Goal: Information Seeking & Learning: Compare options

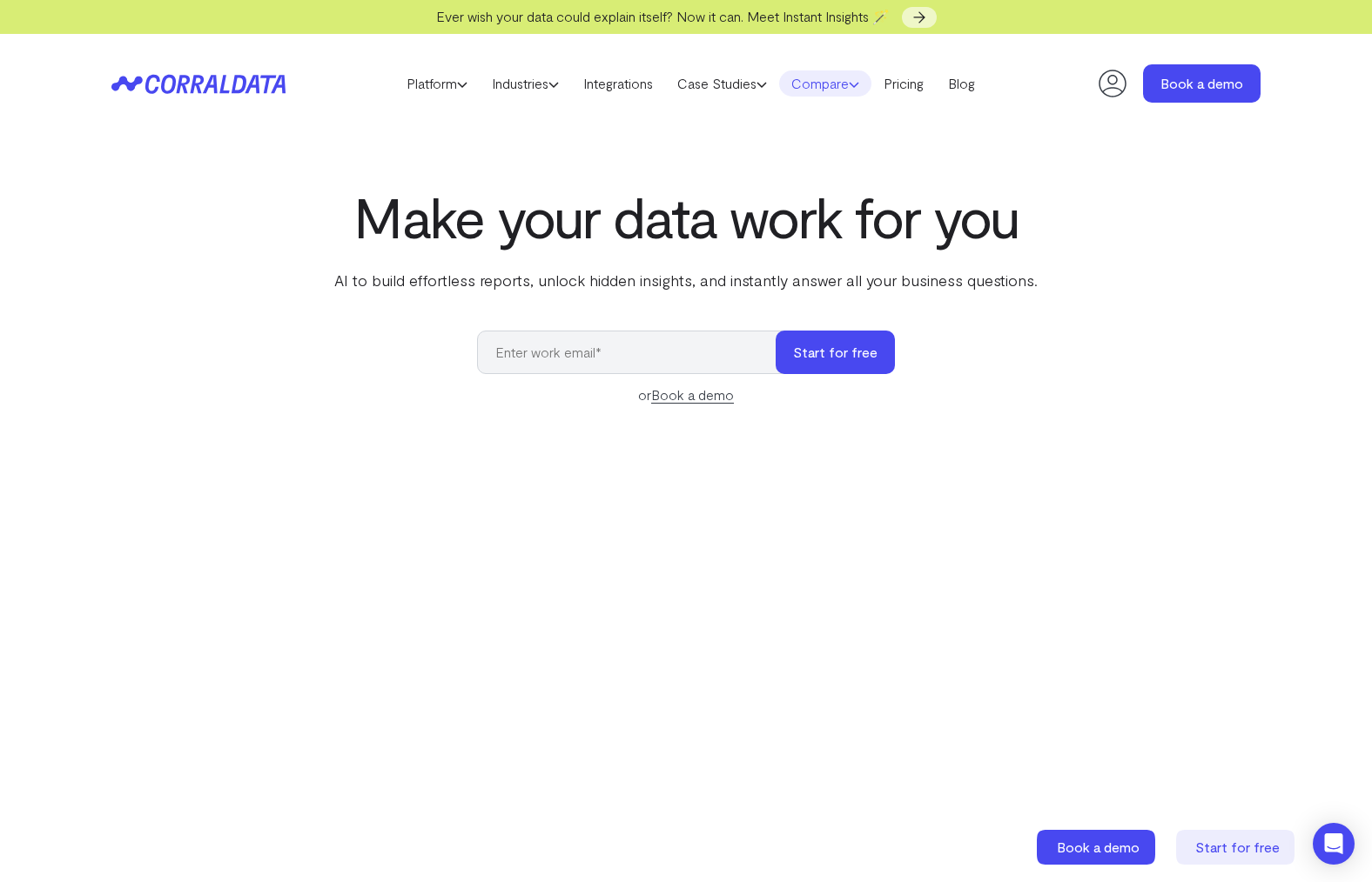
click at [869, 83] on link "Compare" at bounding box center [825, 83] width 92 height 26
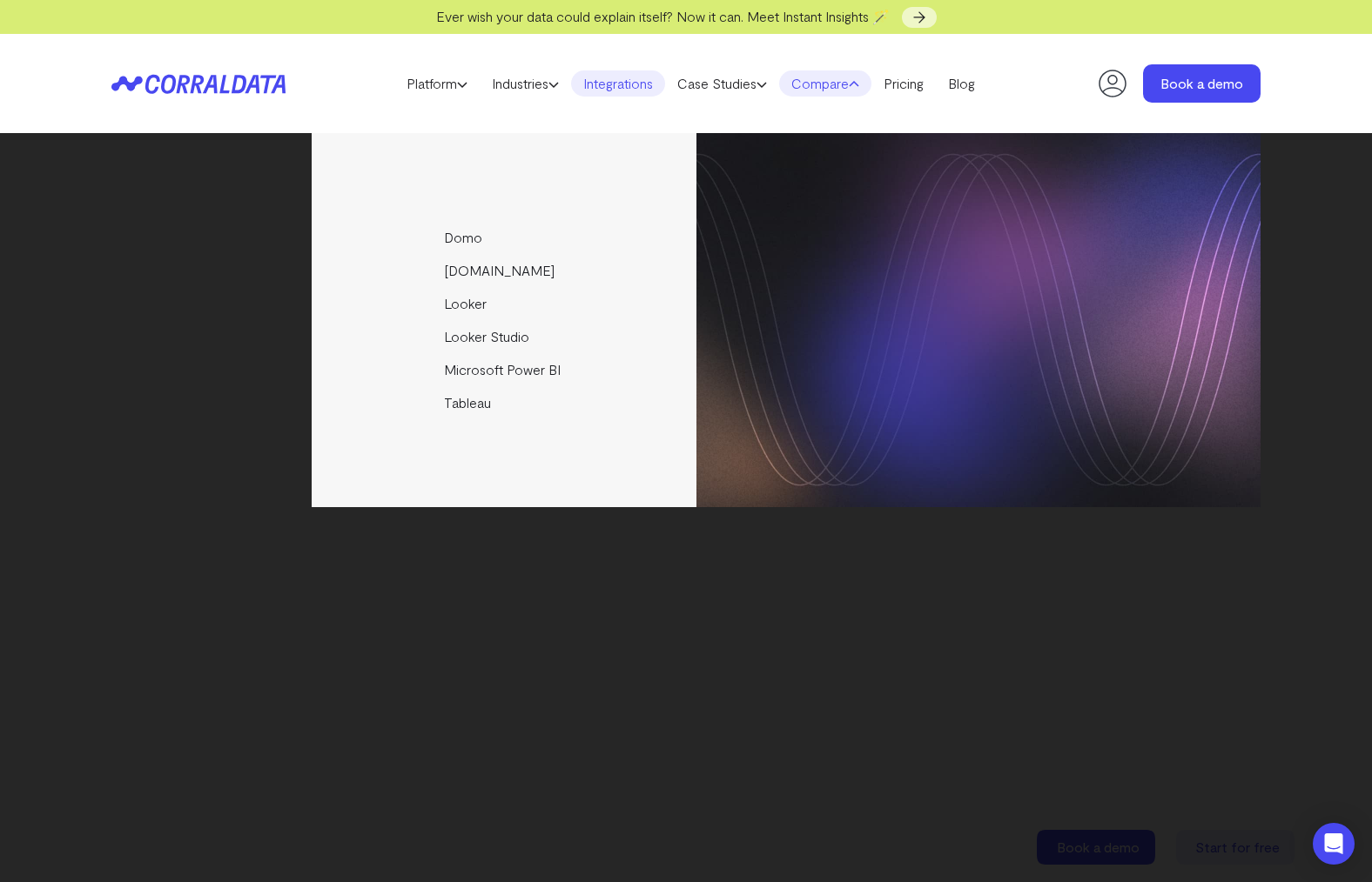
click at [632, 89] on link "Integrations" at bounding box center [617, 83] width 94 height 26
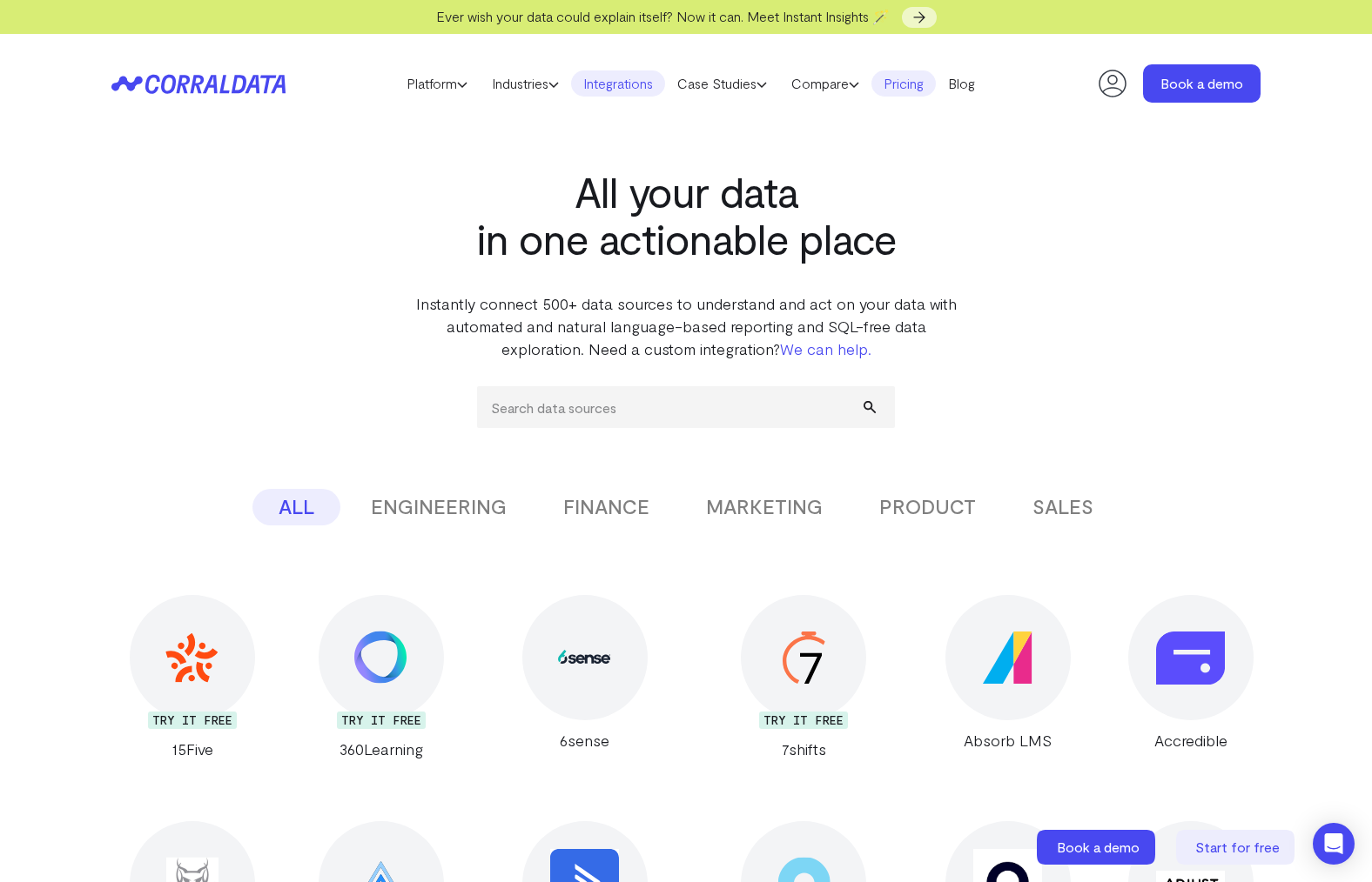
click at [926, 88] on link "Pricing" at bounding box center [903, 83] width 65 height 26
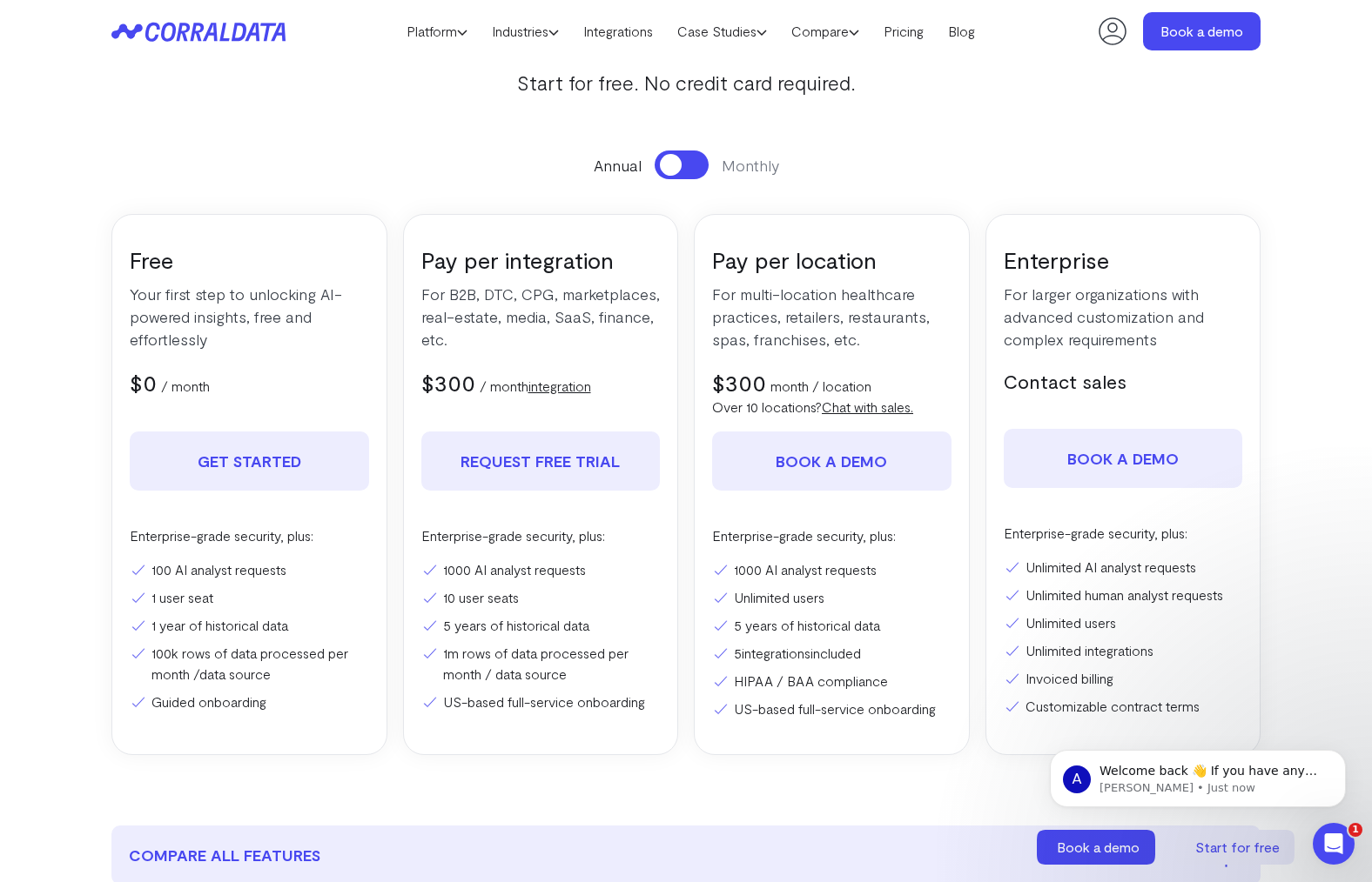
click at [704, 157] on button at bounding box center [681, 165] width 54 height 29
click at [668, 168] on button at bounding box center [681, 165] width 54 height 29
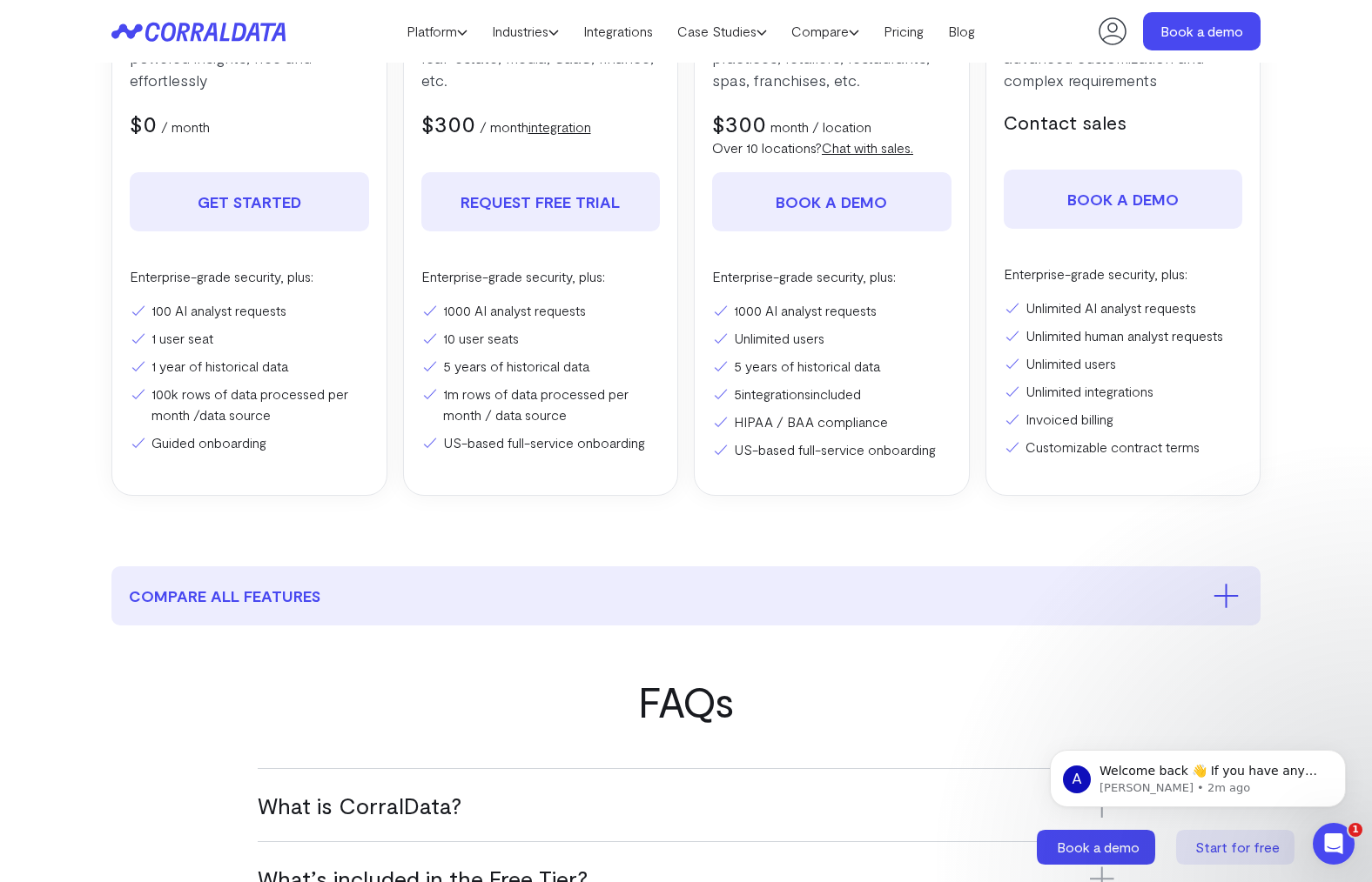
scroll to position [959, 0]
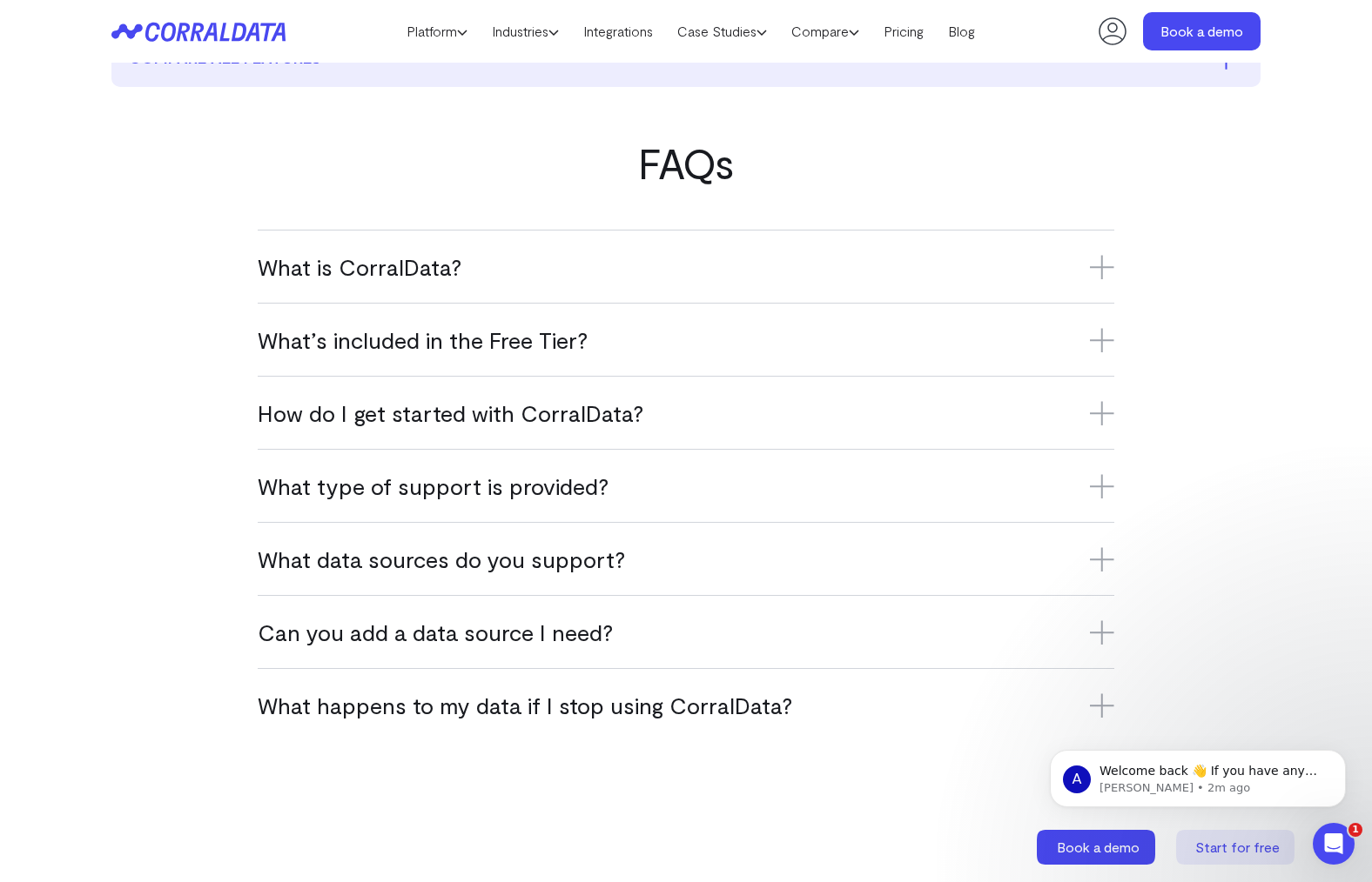
click at [767, 547] on h3 "What data sources do you support?" at bounding box center [686, 559] width 857 height 29
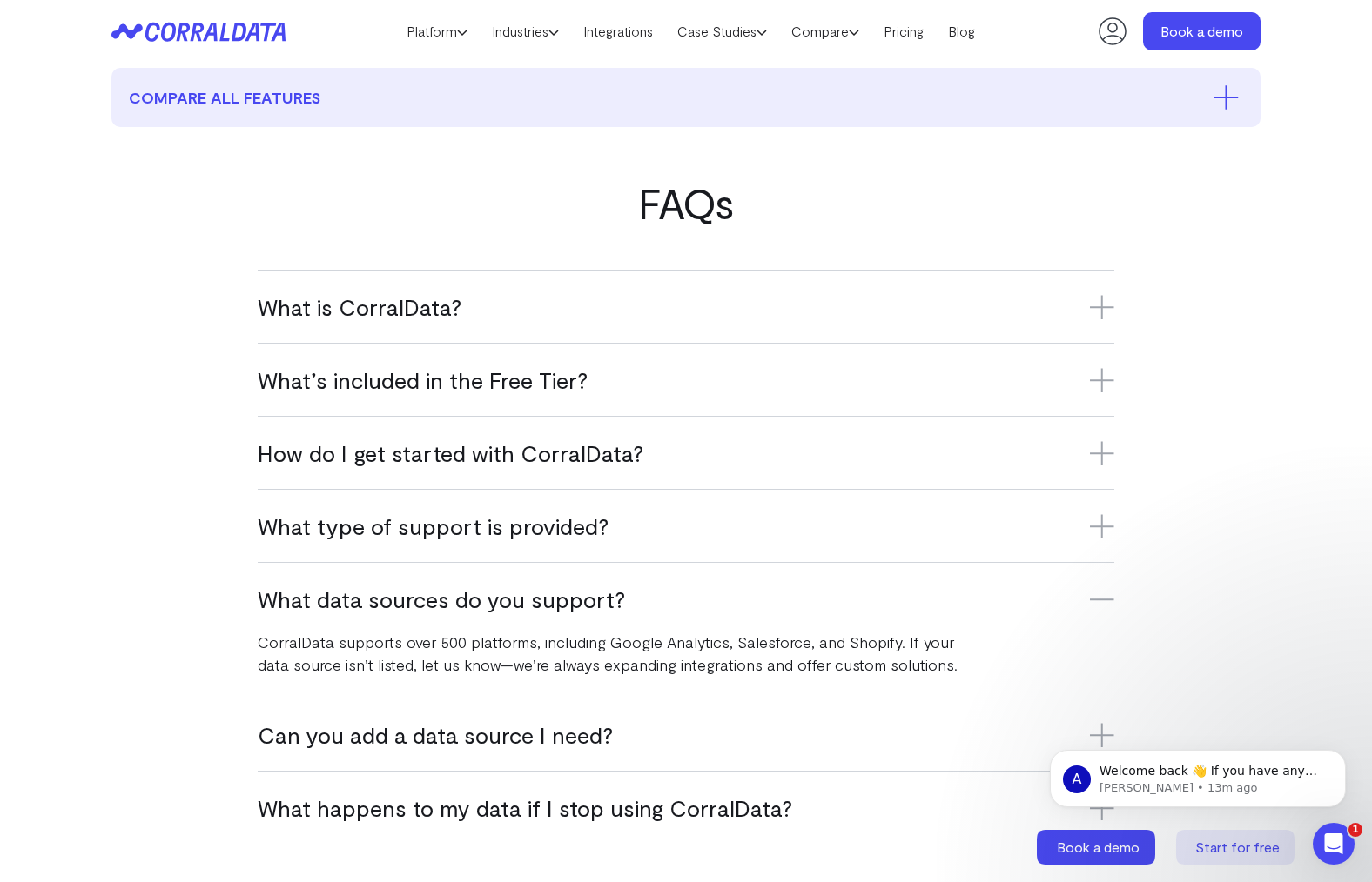
scroll to position [417, 0]
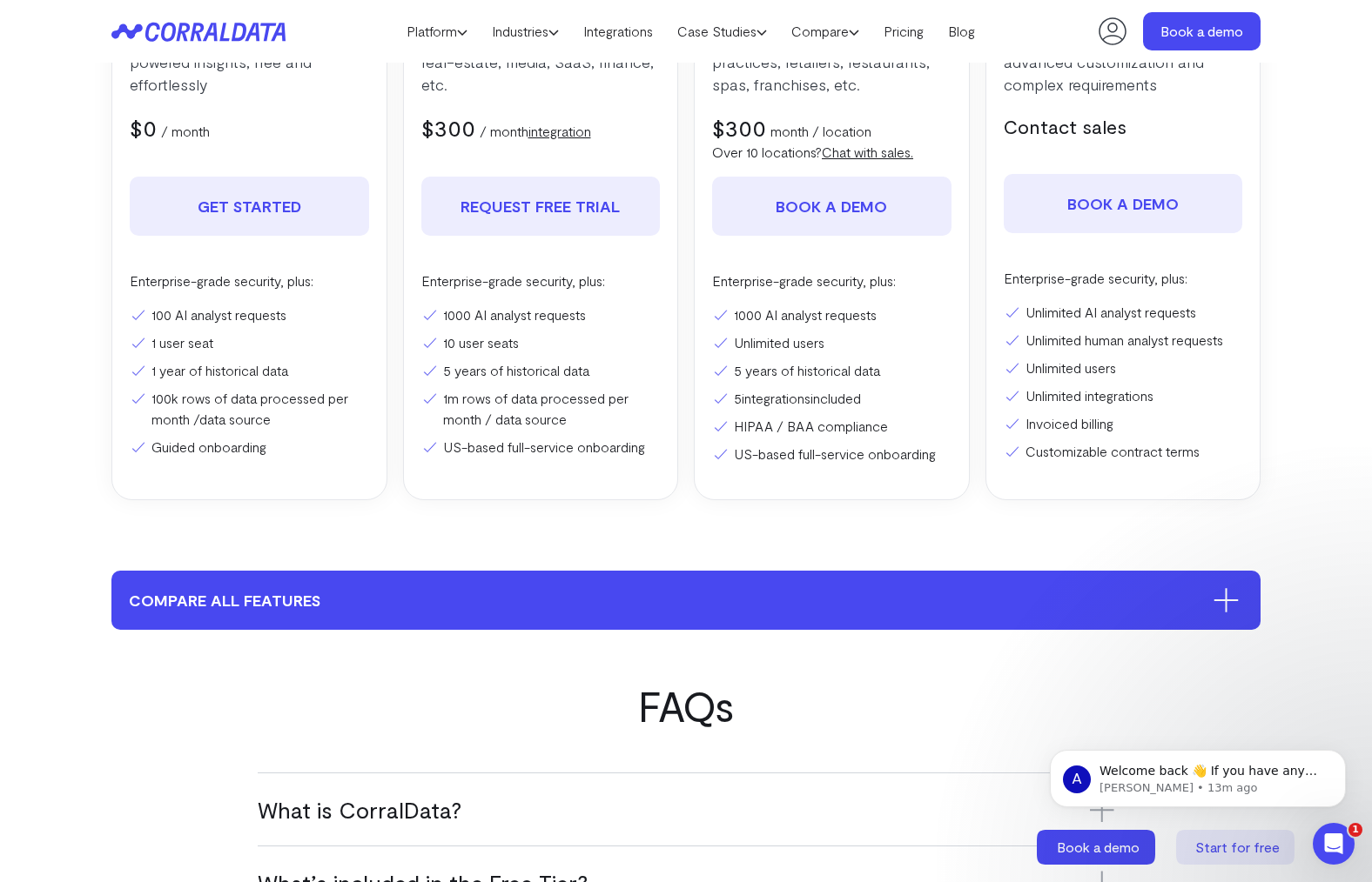
click at [783, 611] on button "compare all features" at bounding box center [686, 600] width 1149 height 59
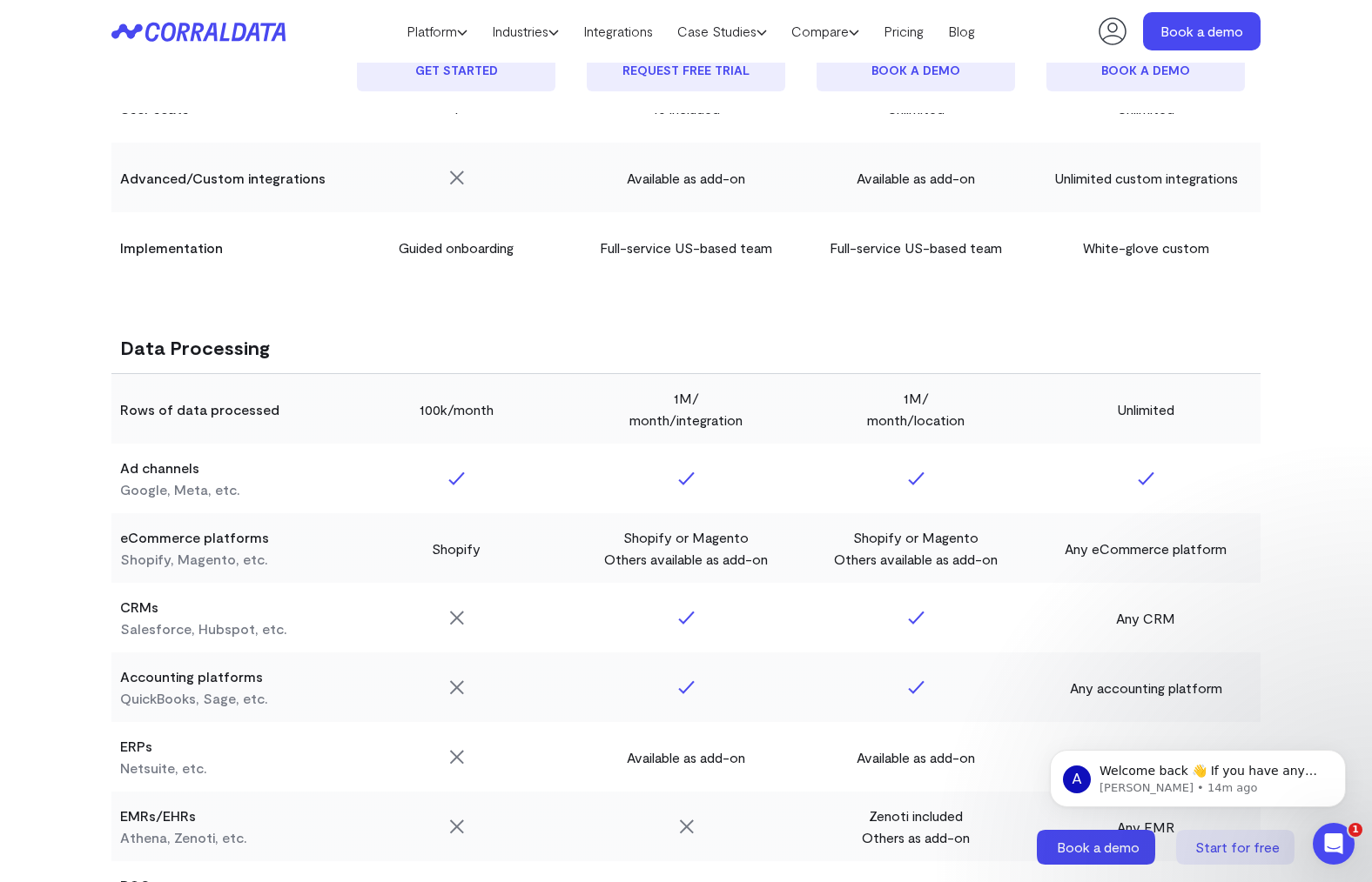
scroll to position [0, 0]
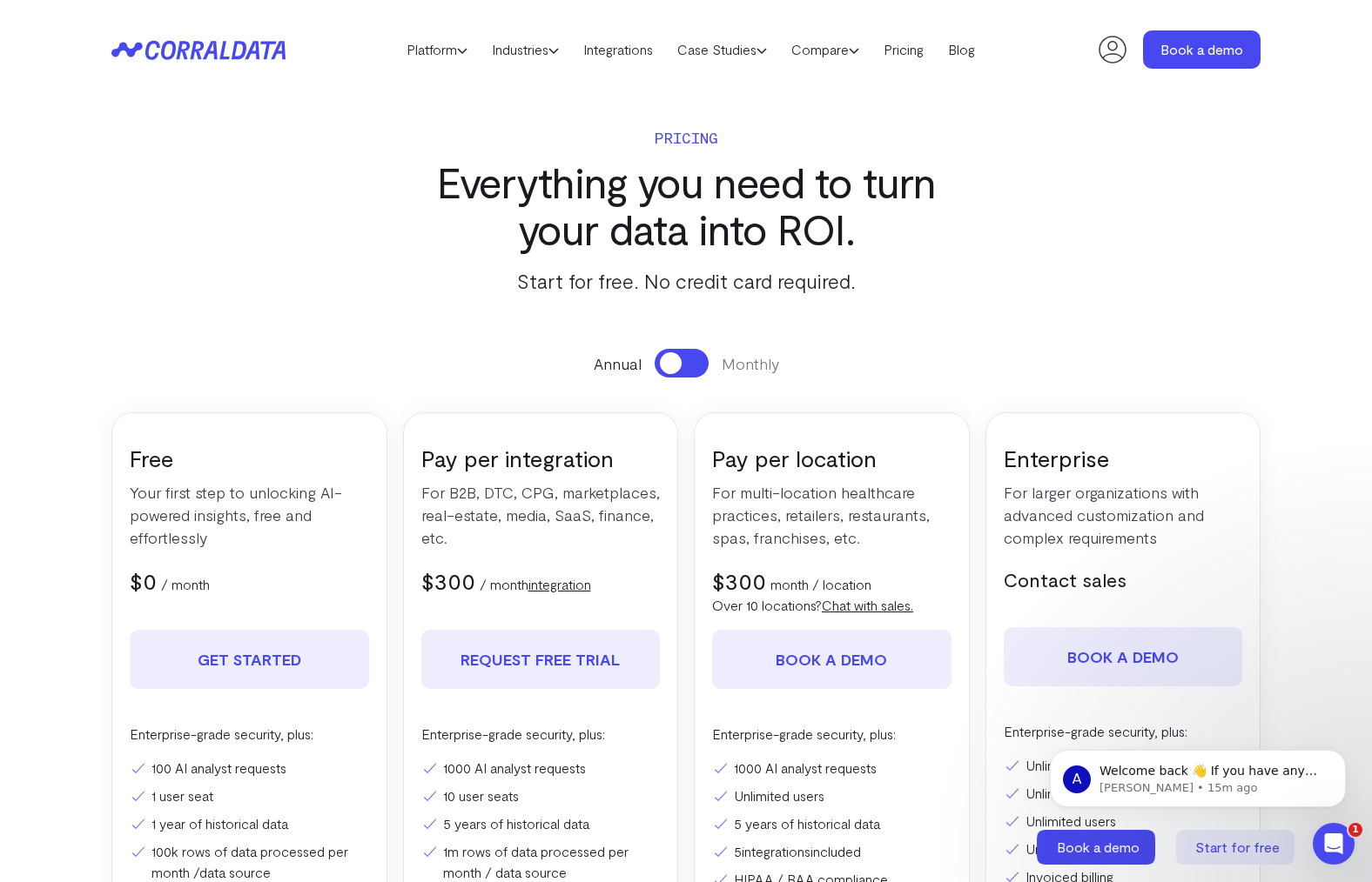
click at [684, 373] on button at bounding box center [681, 363] width 54 height 29
click at [661, 368] on button at bounding box center [681, 363] width 54 height 29
click at [690, 355] on button at bounding box center [681, 363] width 54 height 29
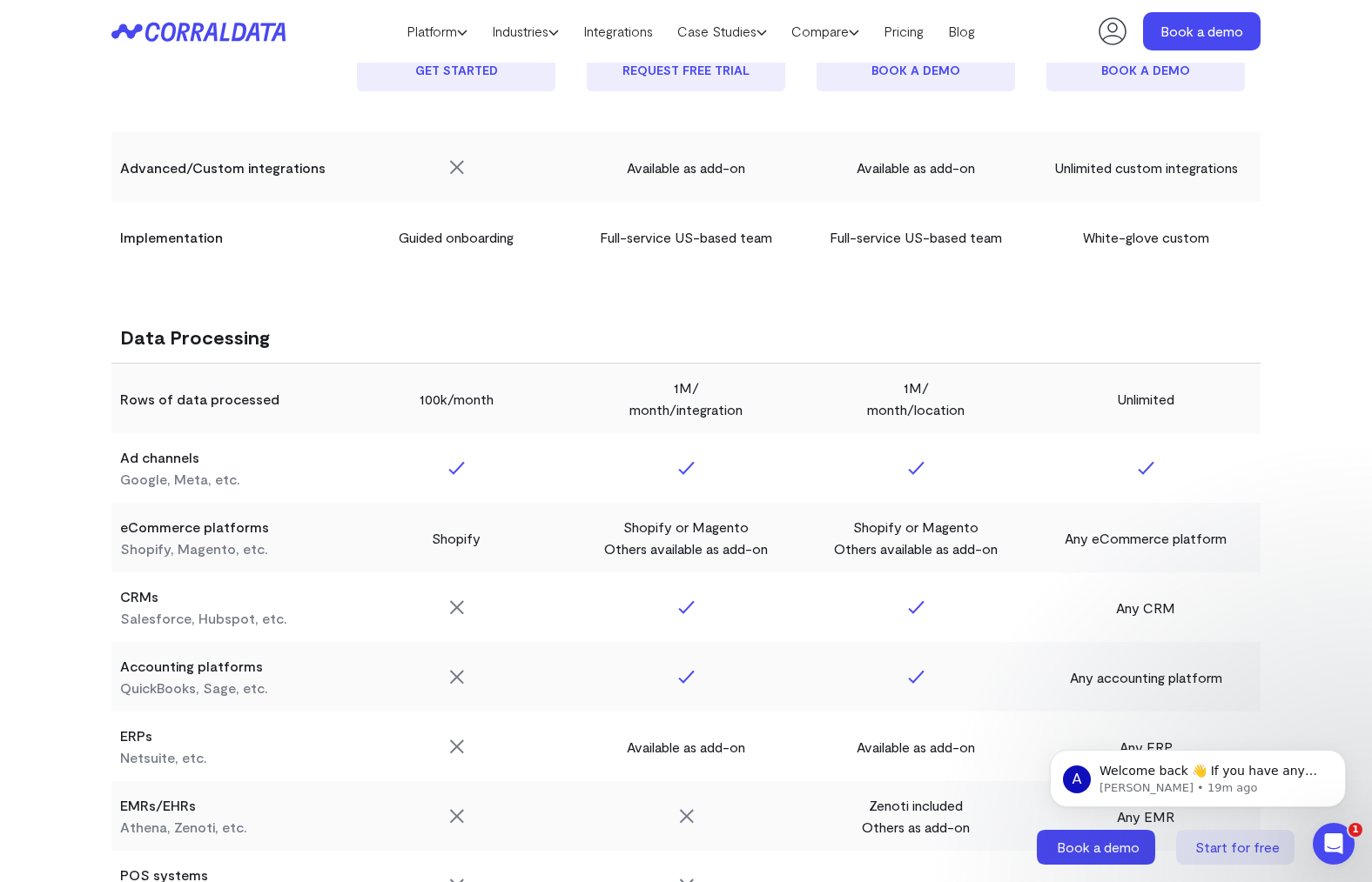
scroll to position [692, 0]
